Goal: Task Accomplishment & Management: Manage account settings

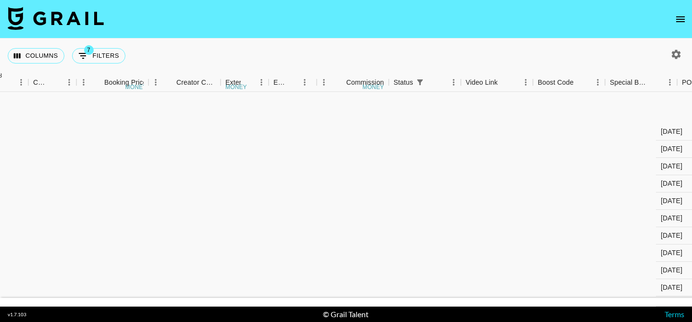
scroll to position [68, 820]
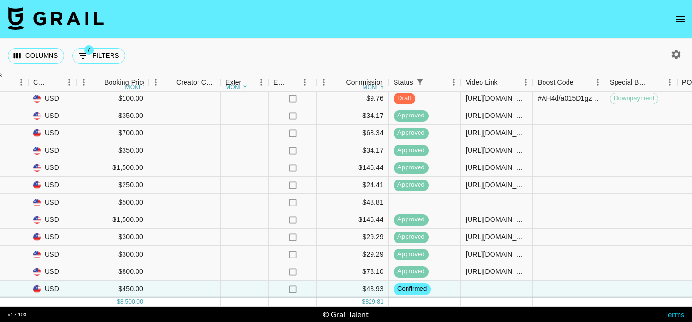
click at [681, 17] on icon "open drawer" at bounding box center [680, 19] width 9 height 6
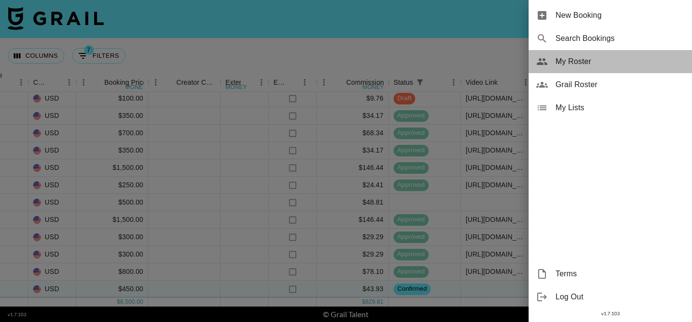
click at [579, 58] on span "My Roster" at bounding box center [620, 62] width 129 height 12
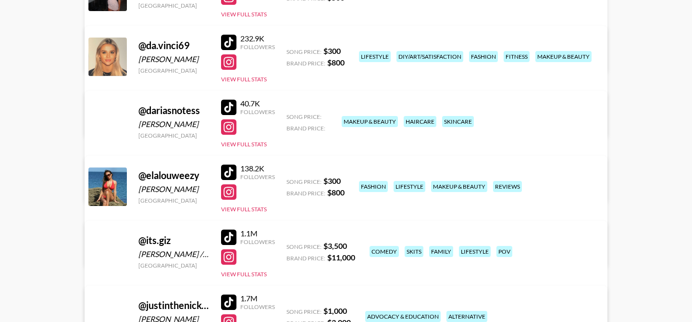
scroll to position [188, 0]
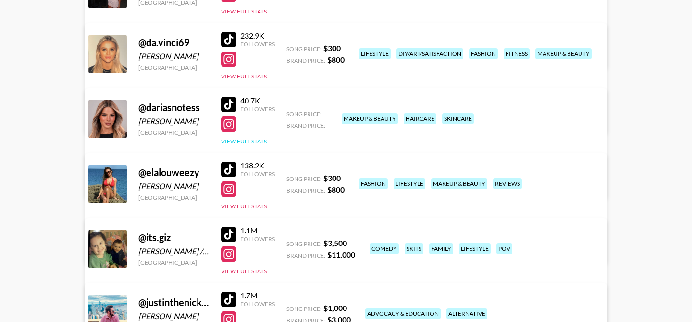
click at [250, 139] on button "View Full Stats" at bounding box center [244, 141] width 46 height 7
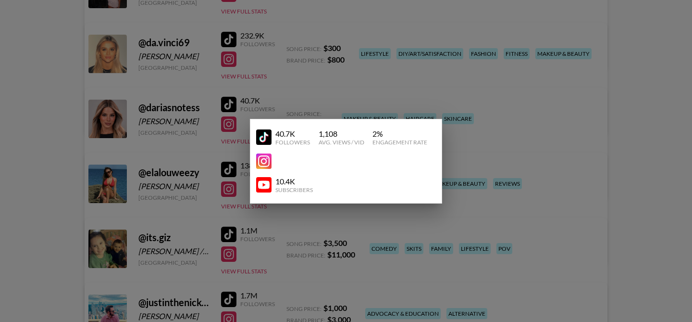
click at [203, 119] on div at bounding box center [346, 161] width 692 height 322
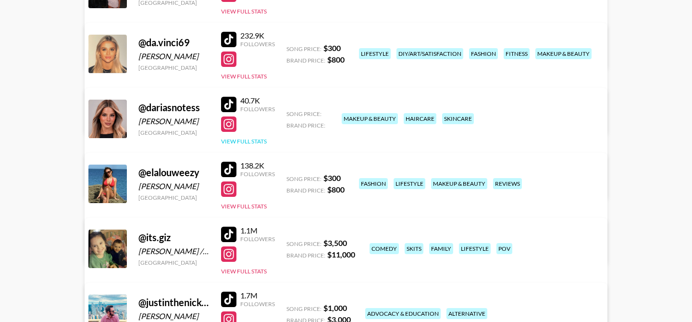
click at [249, 139] on button "View Full Stats" at bounding box center [244, 141] width 46 height 7
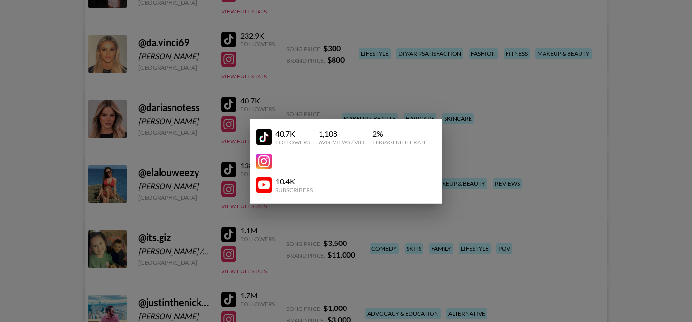
click at [188, 129] on div at bounding box center [346, 161] width 692 height 322
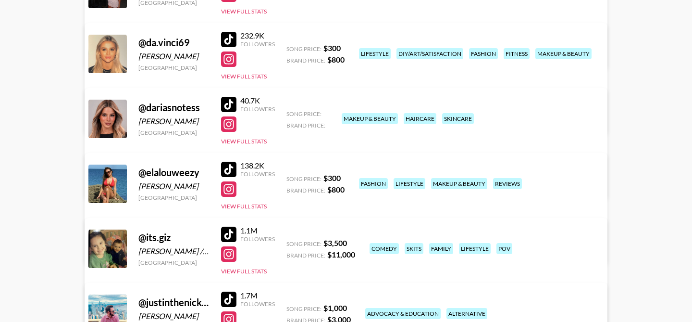
click at [350, 177] on link "View/Edit Details" at bounding box center [226, 182] width 248 height 10
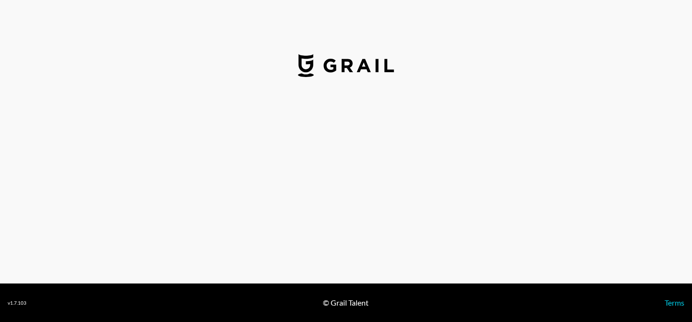
select select "USD"
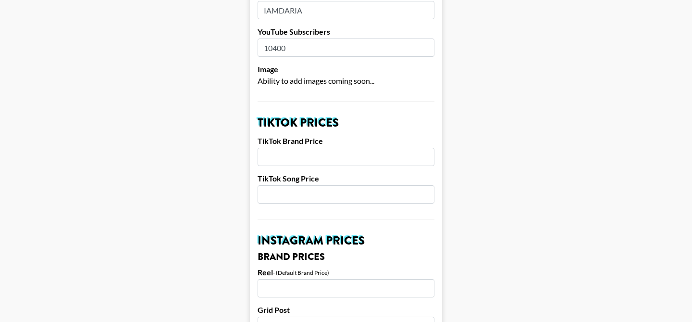
scroll to position [260, 0]
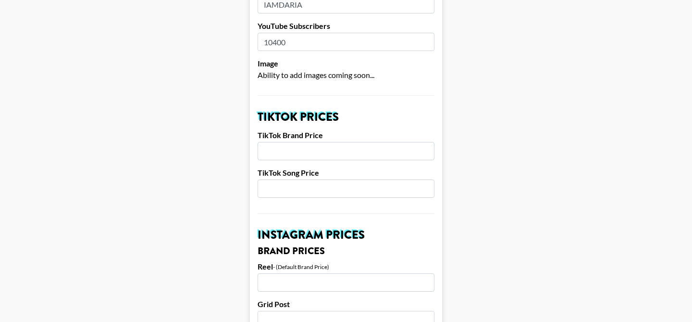
click at [296, 130] on label "TikTok Brand Price" at bounding box center [346, 135] width 177 height 10
click at [289, 142] on input "number" at bounding box center [346, 151] width 177 height 18
click at [283, 182] on input "number" at bounding box center [346, 188] width 177 height 18
type input "250"
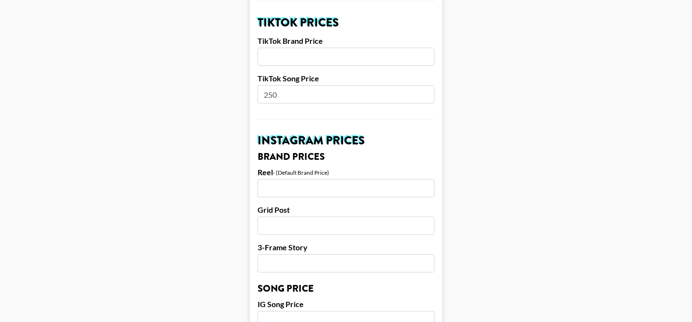
scroll to position [334, 0]
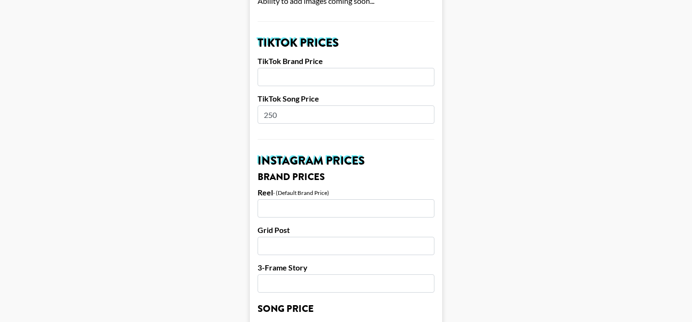
click at [274, 68] on input "number" at bounding box center [346, 77] width 177 height 18
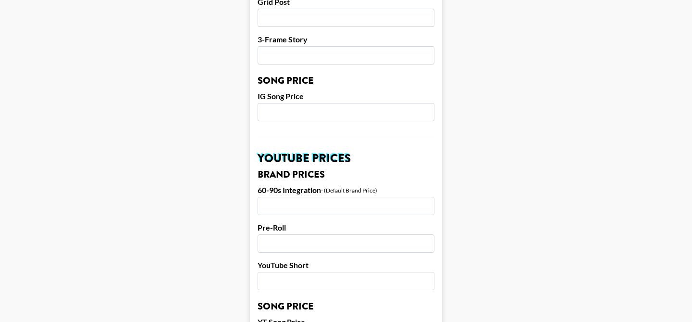
scroll to position [983, 0]
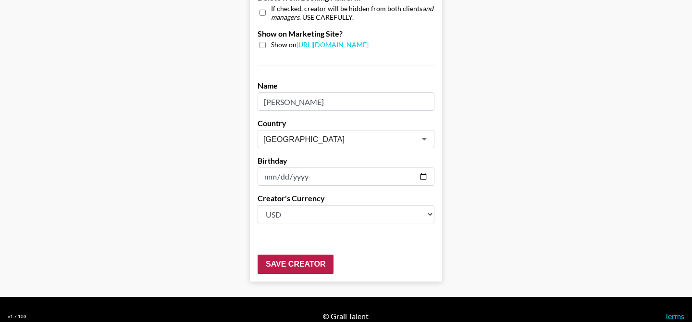
type input "750"
click at [280, 254] on input "Save Creator" at bounding box center [296, 263] width 76 height 19
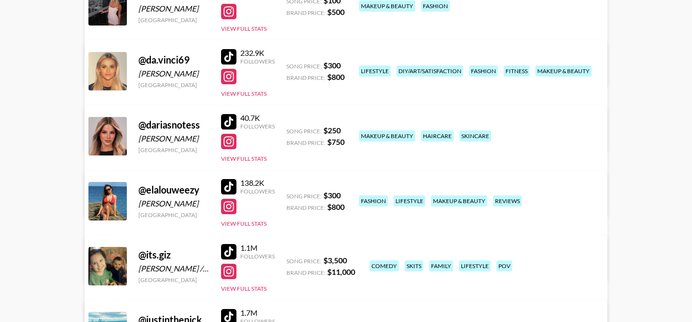
scroll to position [176, 0]
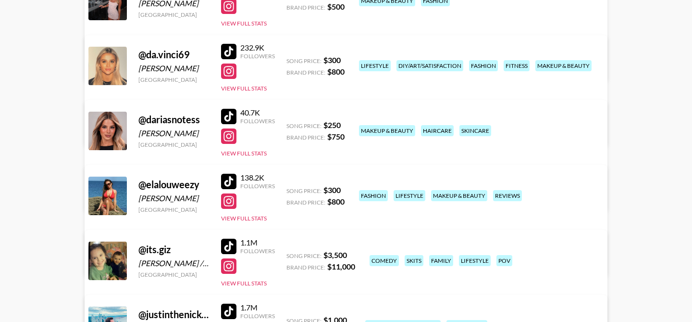
click at [350, 125] on link "View/Edit Details" at bounding box center [226, 130] width 248 height 10
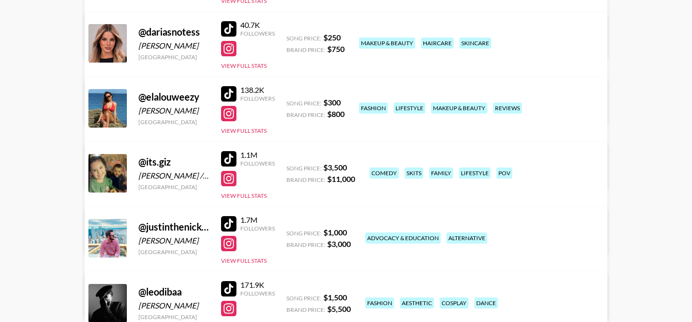
scroll to position [668, 0]
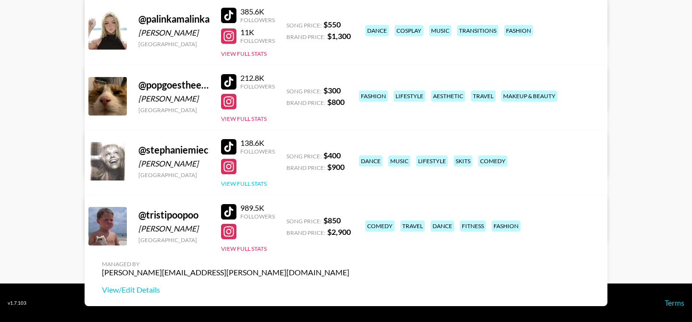
click at [243, 185] on button "View Full Stats" at bounding box center [244, 183] width 46 height 7
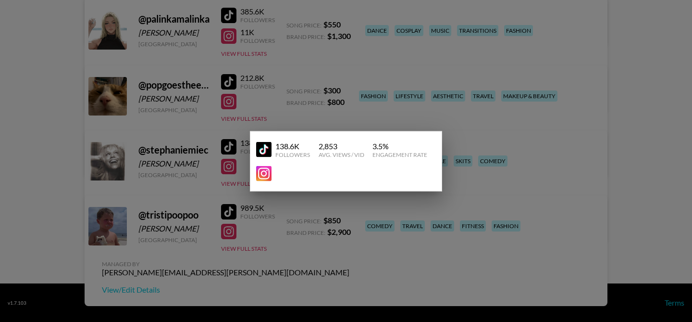
click at [209, 150] on div at bounding box center [346, 161] width 692 height 322
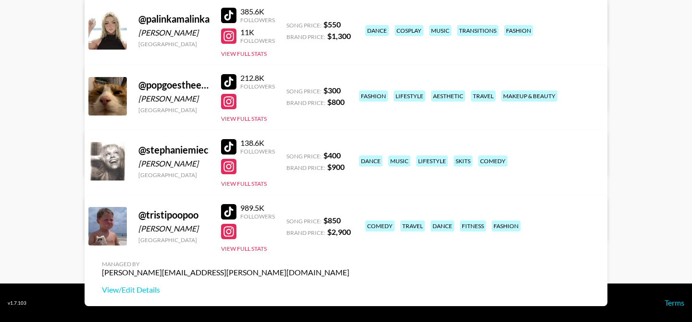
click at [350, 220] on link "View/Edit Details" at bounding box center [226, 225] width 248 height 10
click at [243, 120] on button "View Full Stats" at bounding box center [244, 118] width 46 height 7
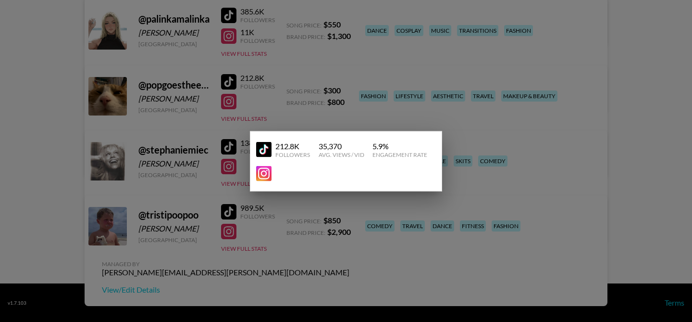
click at [272, 98] on div at bounding box center [346, 161] width 692 height 322
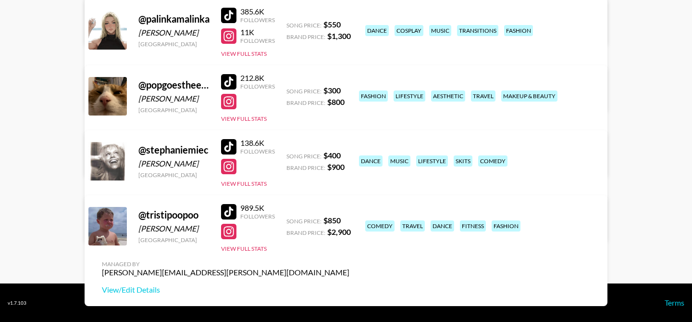
click at [244, 243] on div "989.5K Followers View Full Stats" at bounding box center [248, 225] width 54 height 53
click at [244, 249] on button "View Full Stats" at bounding box center [244, 248] width 46 height 7
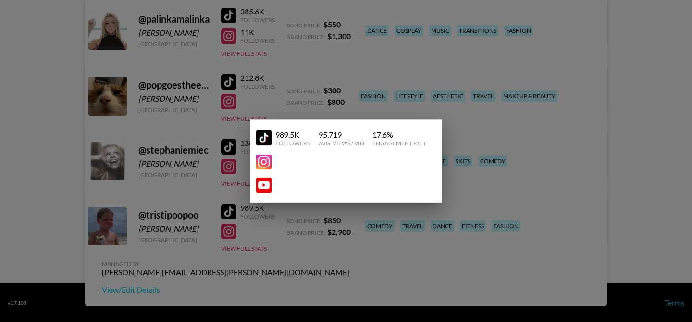
click at [202, 238] on div at bounding box center [346, 161] width 692 height 322
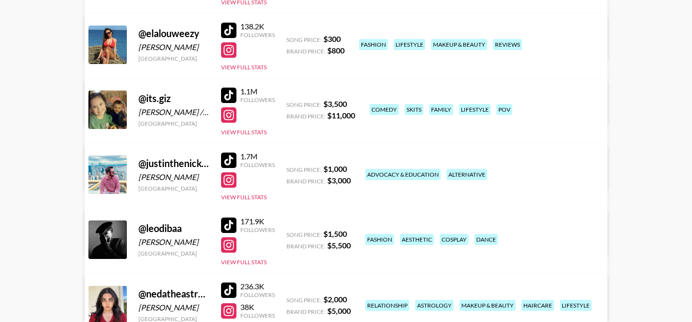
scroll to position [319, 0]
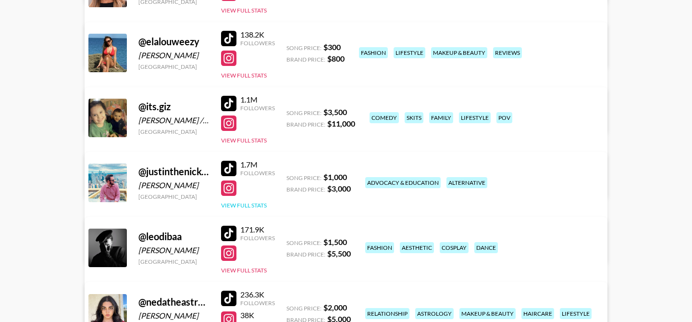
click at [260, 203] on button "View Full Stats" at bounding box center [244, 204] width 46 height 7
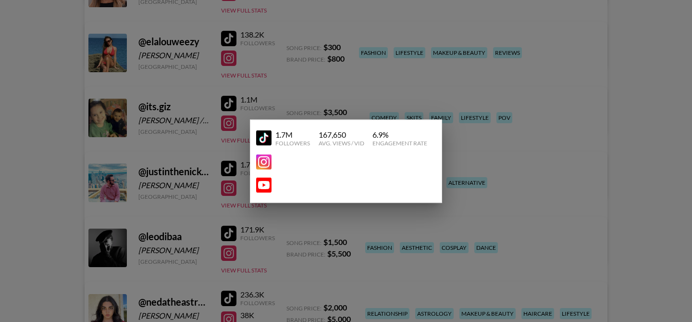
click at [210, 168] on div at bounding box center [346, 161] width 692 height 322
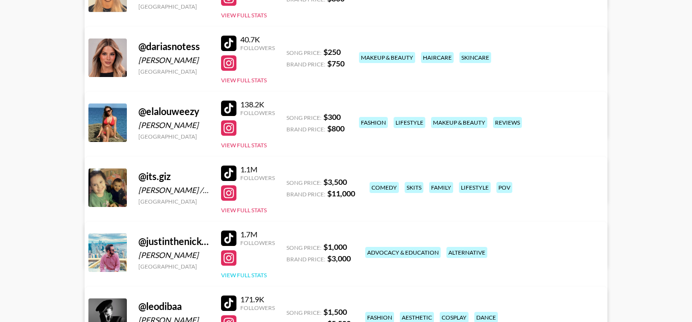
scroll to position [248, 0]
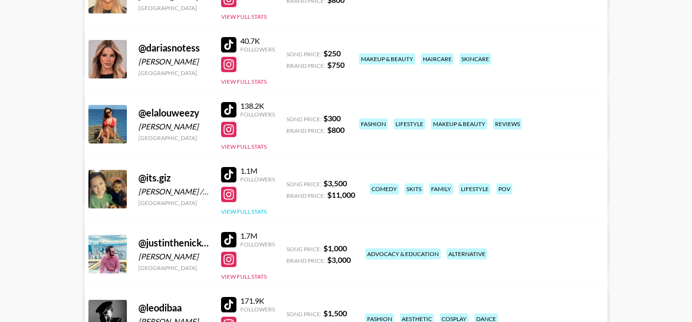
click at [263, 209] on button "View Full Stats" at bounding box center [244, 211] width 46 height 7
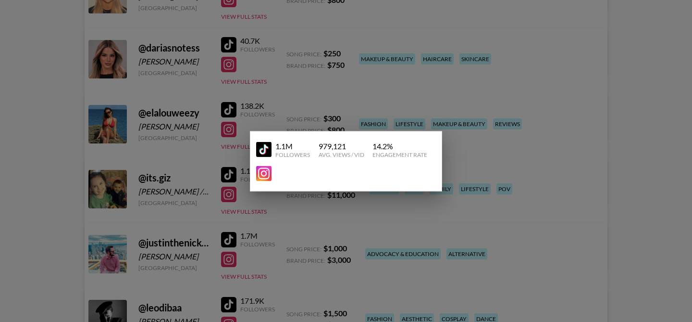
click at [195, 185] on div at bounding box center [346, 161] width 692 height 322
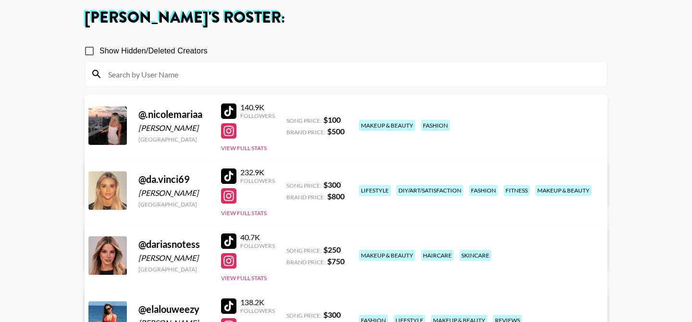
scroll to position [50, 0]
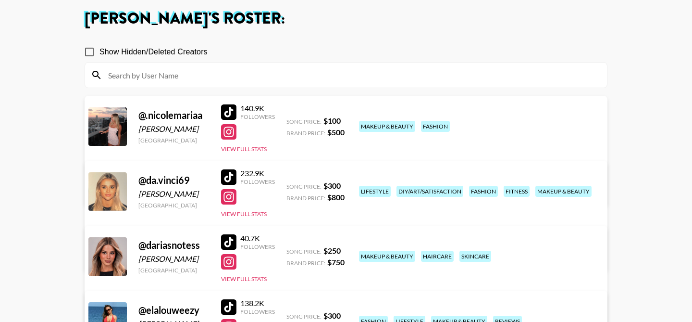
click at [350, 185] on link "View/Edit Details" at bounding box center [226, 190] width 248 height 10
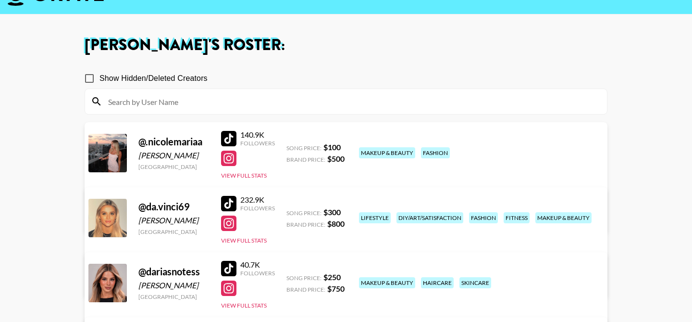
scroll to position [0, 0]
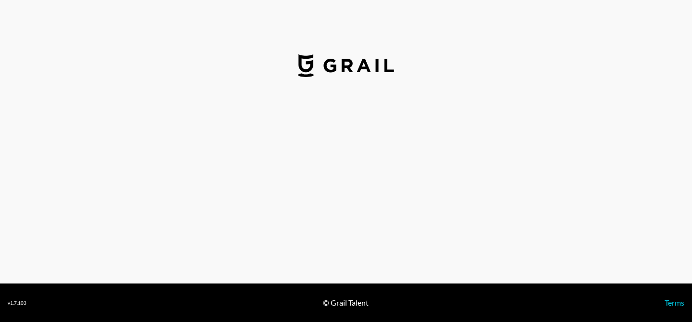
select select "USD"
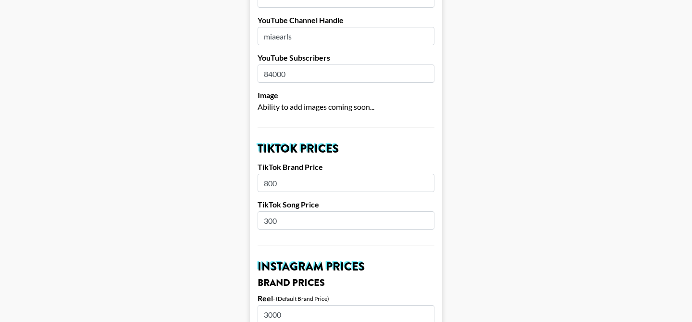
scroll to position [228, 0]
drag, startPoint x: 281, startPoint y: 210, endPoint x: 242, endPoint y: 210, distance: 38.9
type input "250"
drag, startPoint x: 282, startPoint y: 171, endPoint x: 239, endPoint y: 171, distance: 42.3
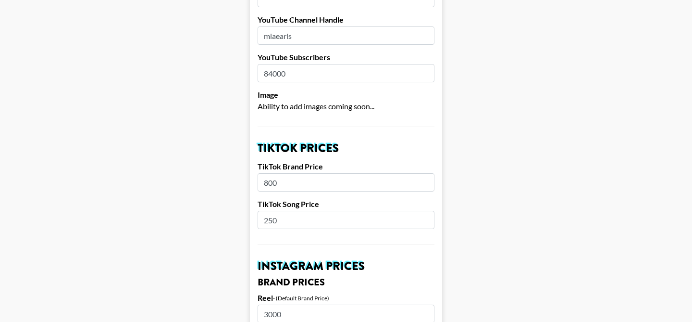
type input "750"
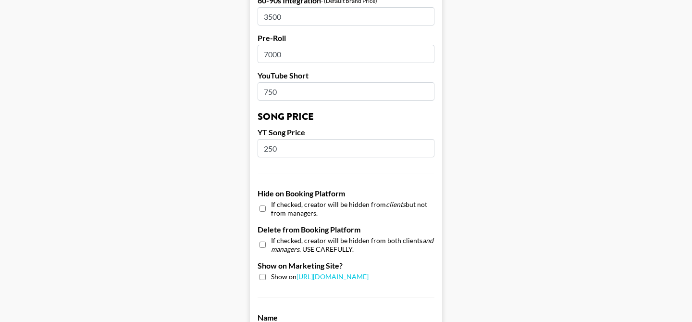
scroll to position [983, 0]
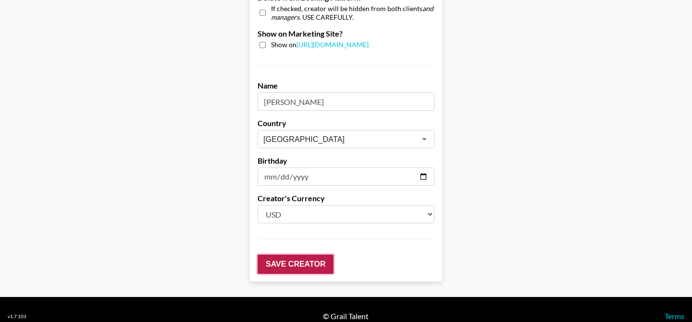
click at [283, 254] on input "Save Creator" at bounding box center [296, 263] width 76 height 19
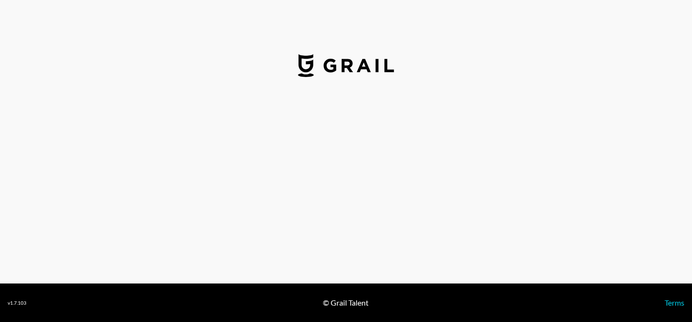
select select "USD"
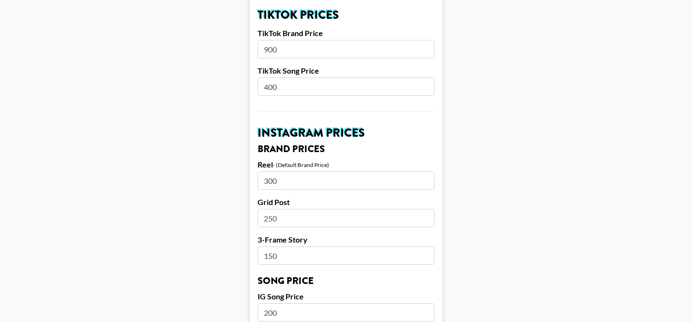
scroll to position [365, 0]
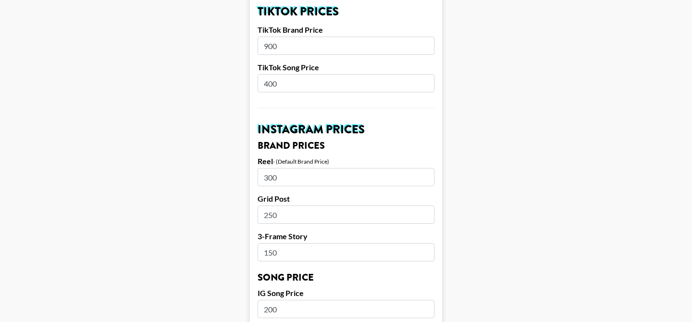
drag, startPoint x: 295, startPoint y: 71, endPoint x: 226, endPoint y: 71, distance: 68.3
click at [226, 71] on main "Airtable ID: rechICmt9Ml4i7vRn Manager(s) [PERSON_NAME][EMAIL_ADDRESS][PERSON_N…" at bounding box center [346, 294] width 677 height 1210
type input "250"
drag, startPoint x: 280, startPoint y: 29, endPoint x: 247, endPoint y: 28, distance: 33.7
click at [247, 29] on main "Airtable ID: rechICmt9Ml4i7vRn Manager(s) [PERSON_NAME][EMAIL_ADDRESS][PERSON_N…" at bounding box center [346, 294] width 677 height 1210
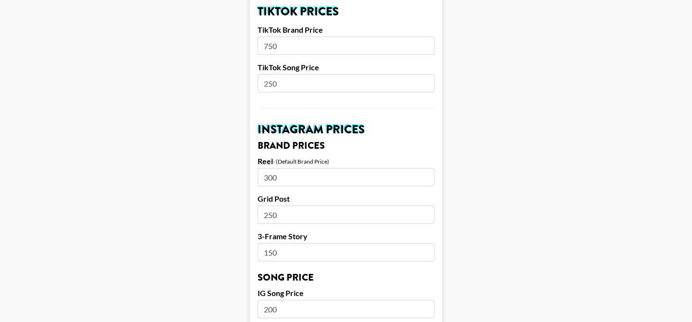
type input "750"
click at [164, 72] on main "Airtable ID: rechICmt9Ml4i7vRn Manager(s) [PERSON_NAME][EMAIL_ADDRESS][PERSON_N…" at bounding box center [346, 294] width 677 height 1210
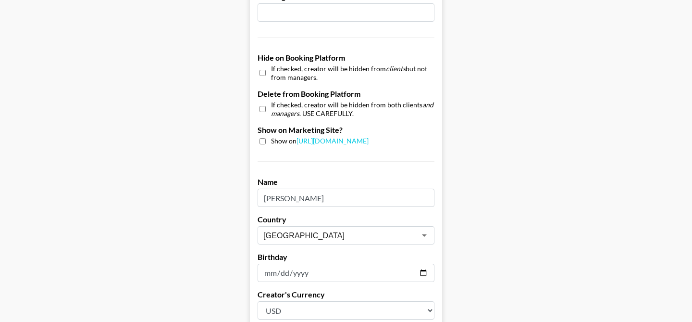
scroll to position [983, 0]
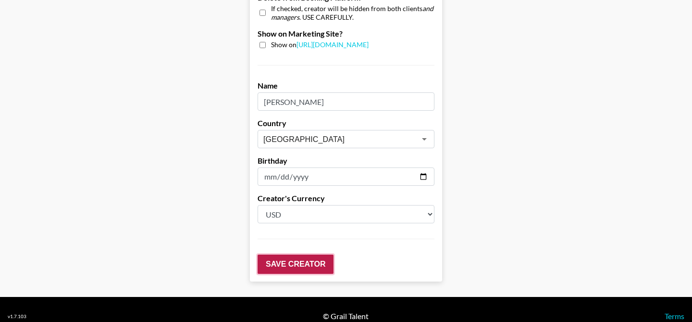
click at [290, 254] on input "Save Creator" at bounding box center [296, 263] width 76 height 19
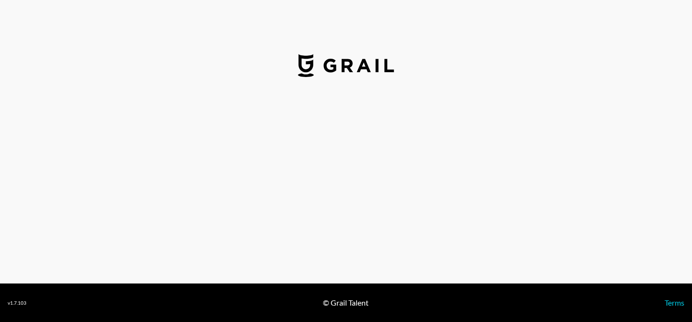
select select "USD"
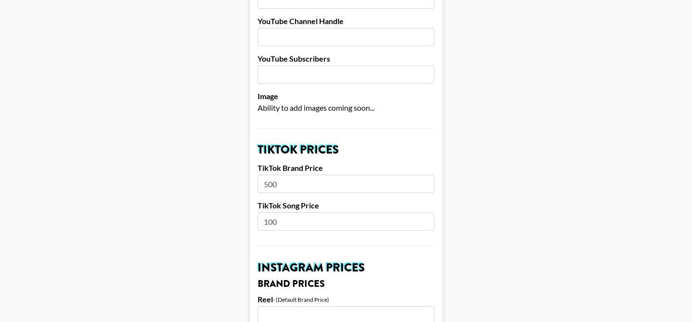
scroll to position [227, 0]
click at [280, 212] on input "100" at bounding box center [346, 221] width 177 height 18
type input "150"
drag, startPoint x: 284, startPoint y: 169, endPoint x: 244, endPoint y: 169, distance: 39.9
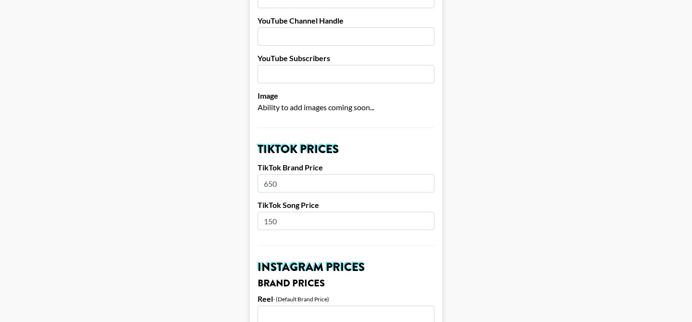
type input "650"
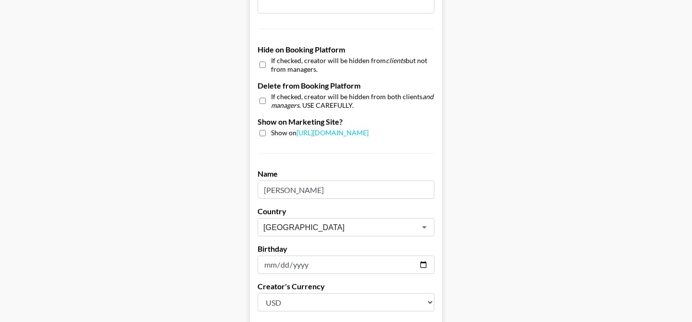
scroll to position [983, 0]
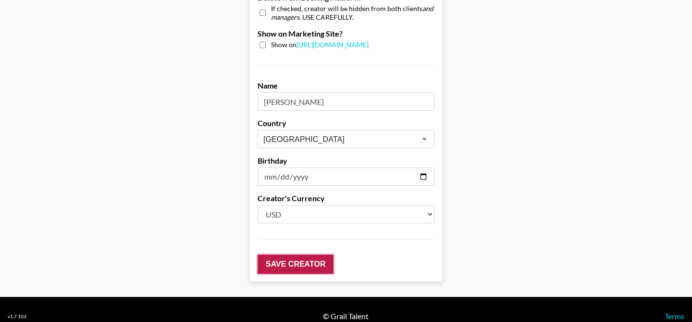
click at [269, 254] on input "Save Creator" at bounding box center [296, 263] width 76 height 19
